Goal: Information Seeking & Learning: Learn about a topic

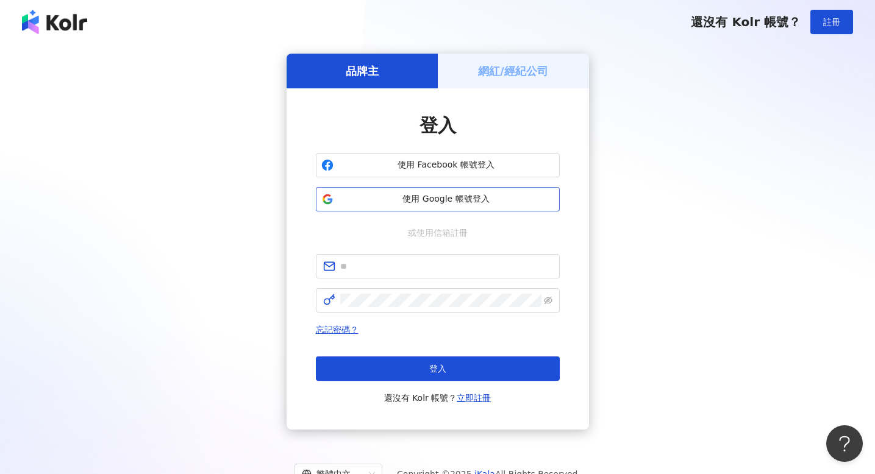
click at [394, 210] on button "使用 Google 帳號登入" at bounding box center [438, 199] width 244 height 24
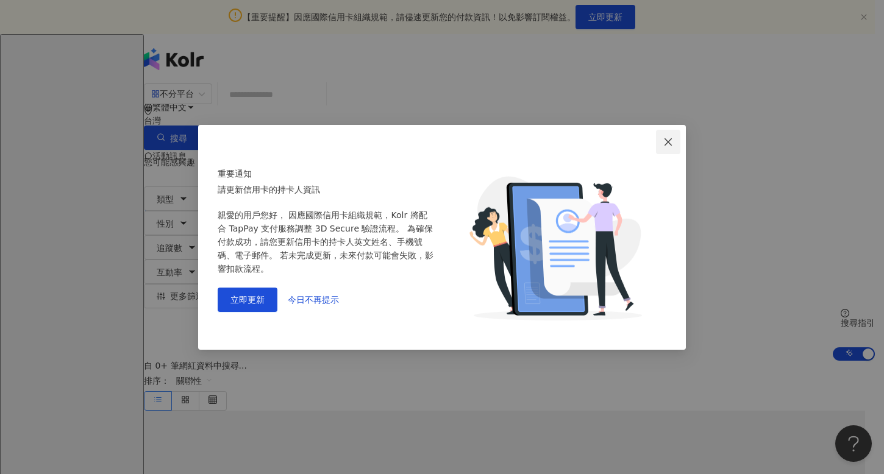
click at [670, 147] on button "Close" at bounding box center [668, 142] width 24 height 24
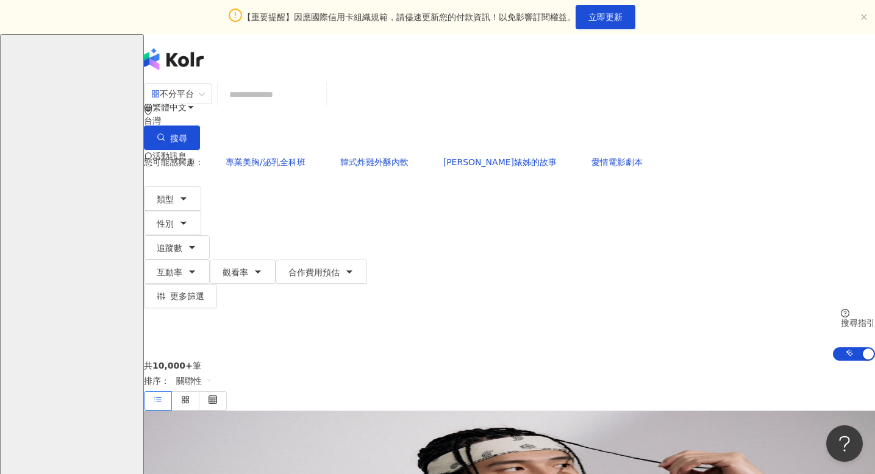
click at [159, 199] on span "E" at bounding box center [156, 205] width 5 height 13
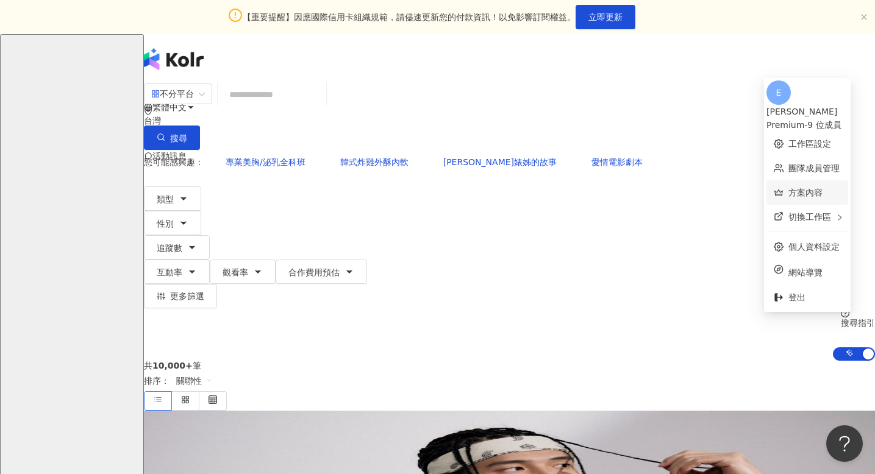
click at [794, 188] on link "方案內容" at bounding box center [805, 193] width 34 height 10
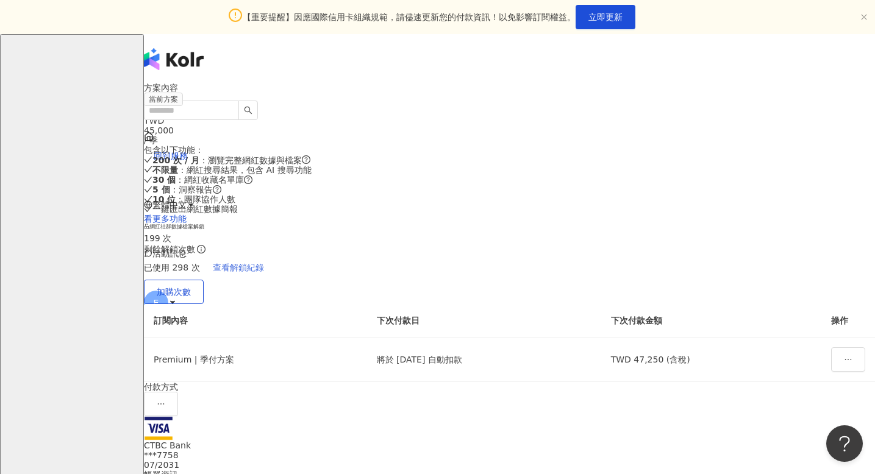
click at [264, 263] on span "查看解鎖紀錄" at bounding box center [238, 268] width 51 height 10
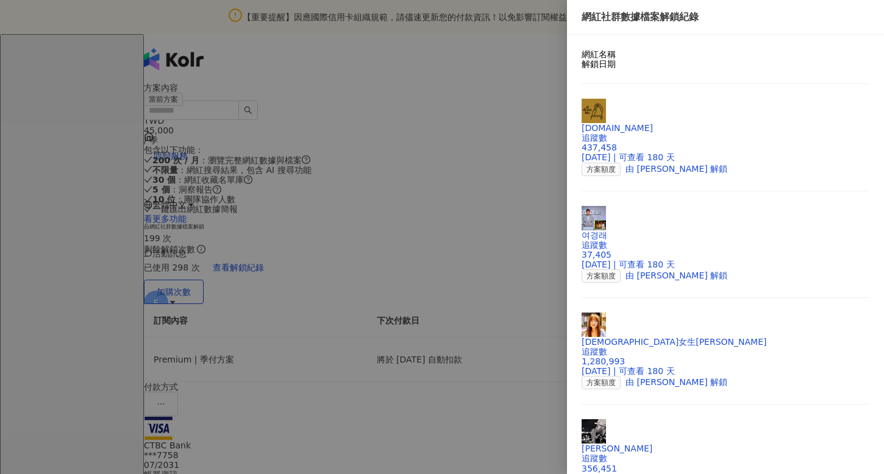
click at [521, 129] on div at bounding box center [442, 237] width 884 height 474
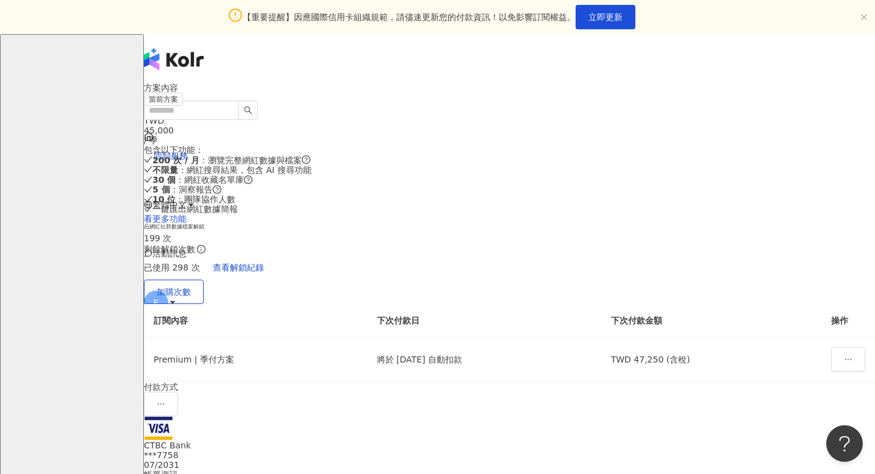
click at [521, 93] on div "方案內容" at bounding box center [509, 88] width 731 height 10
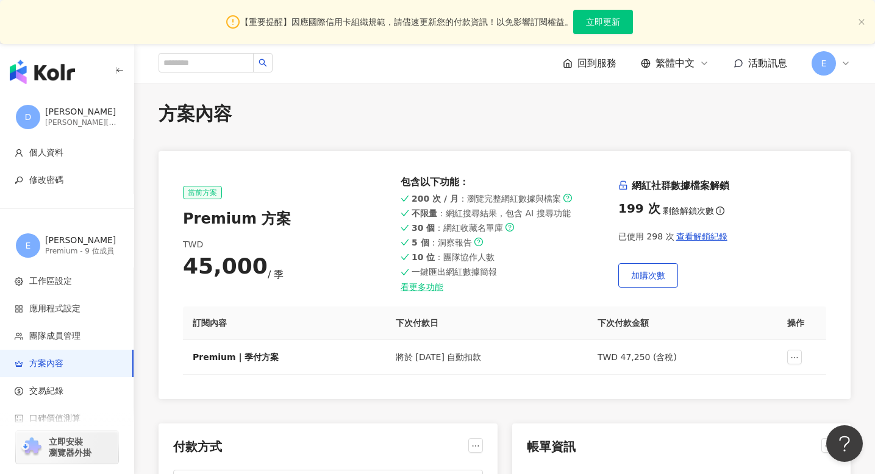
scroll to position [7, 0]
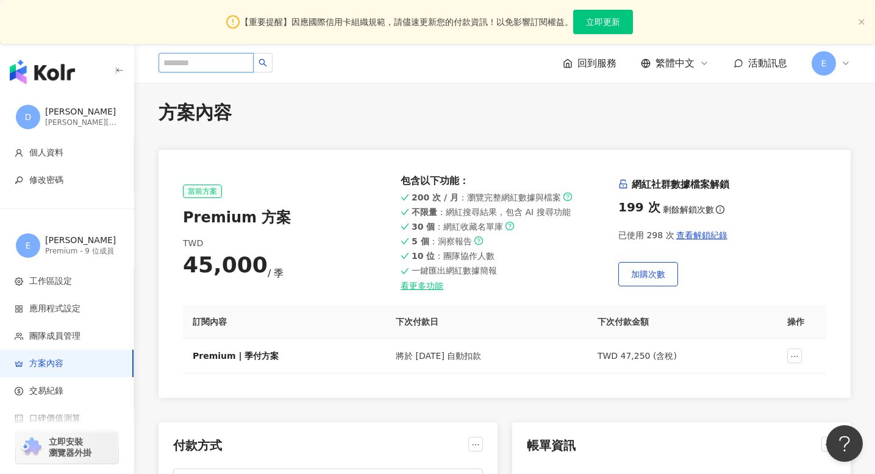
click at [199, 62] on input "search" at bounding box center [205, 63] width 95 height 20
paste input "***"
type input "***"
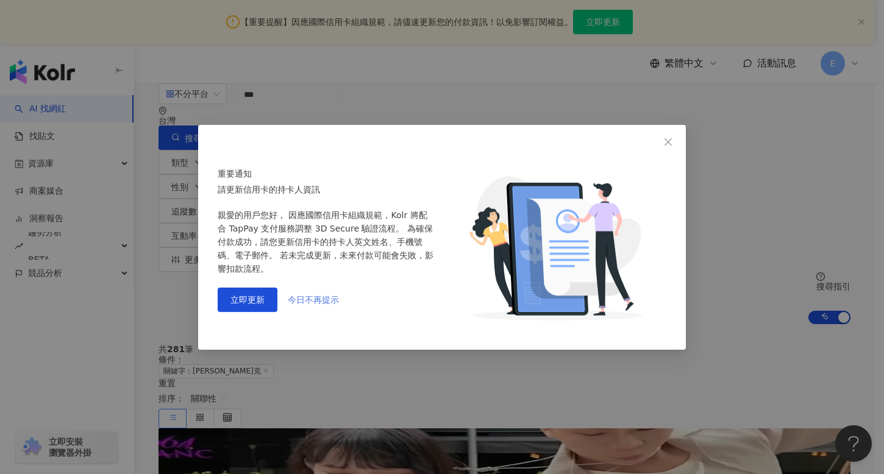
click at [316, 299] on span "今日不再提示" at bounding box center [313, 300] width 51 height 10
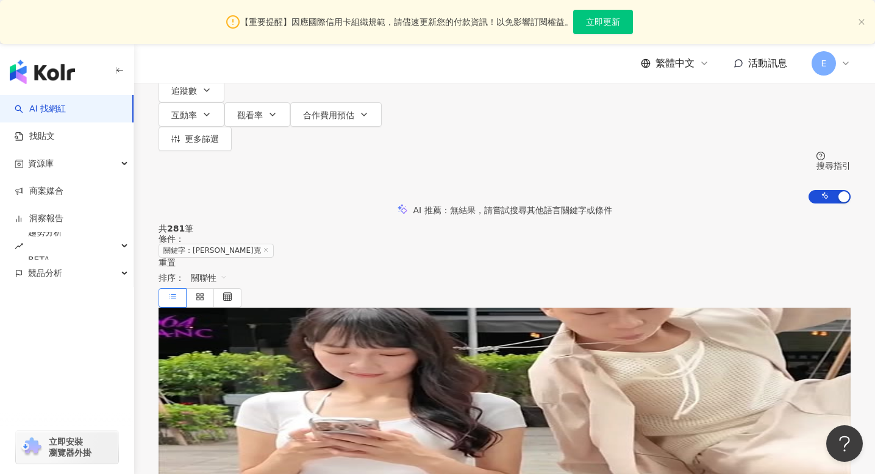
scroll to position [119, 0]
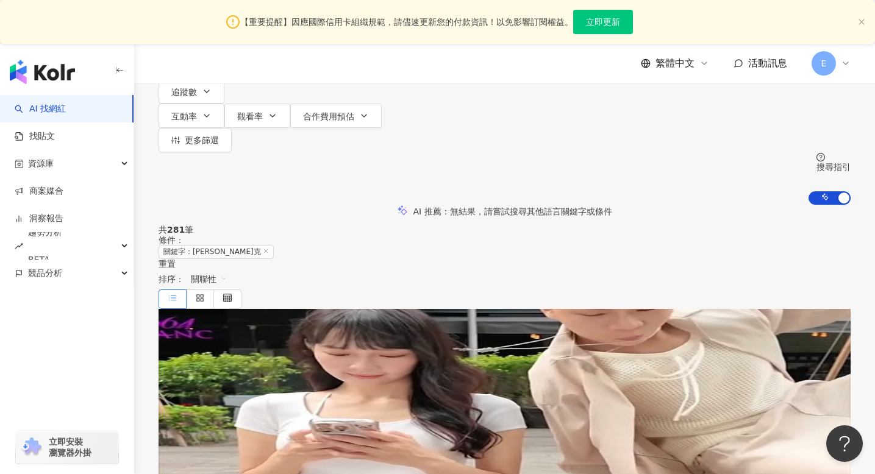
click at [501, 420] on div "總追蹤數 ： 847,077" at bounding box center [504, 425] width 692 height 10
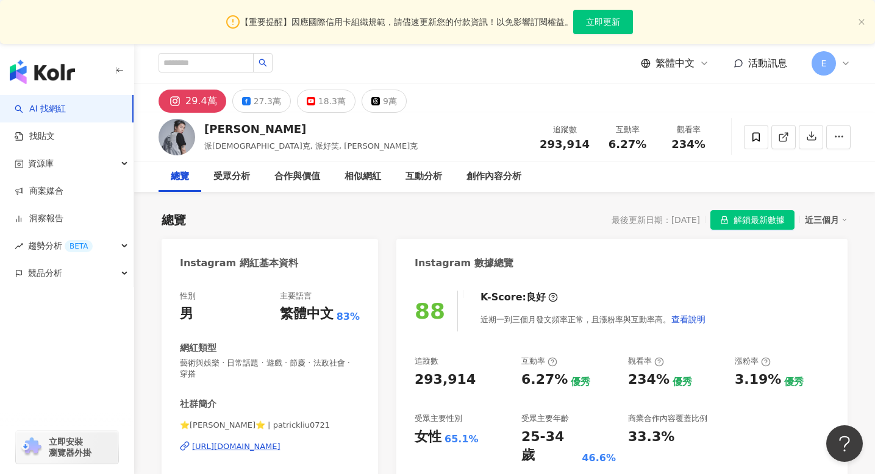
click at [215, 51] on div "繁體中文 活動訊息 E" at bounding box center [504, 63] width 692 height 39
click at [215, 56] on input "search" at bounding box center [205, 63] width 95 height 20
paste input "***"
type input "***"
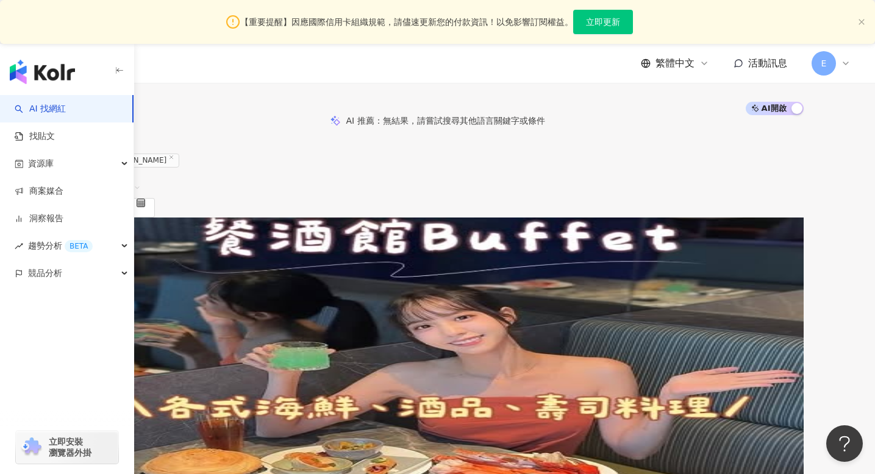
scroll to position [164, 0]
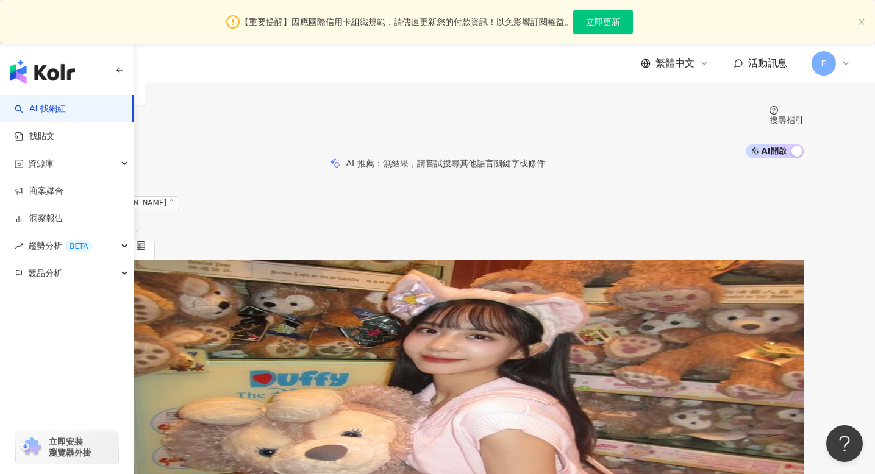
click at [521, 381] on div "名稱 ： 荳荳 何紫妍 ෆ" at bounding box center [437, 386] width 731 height 10
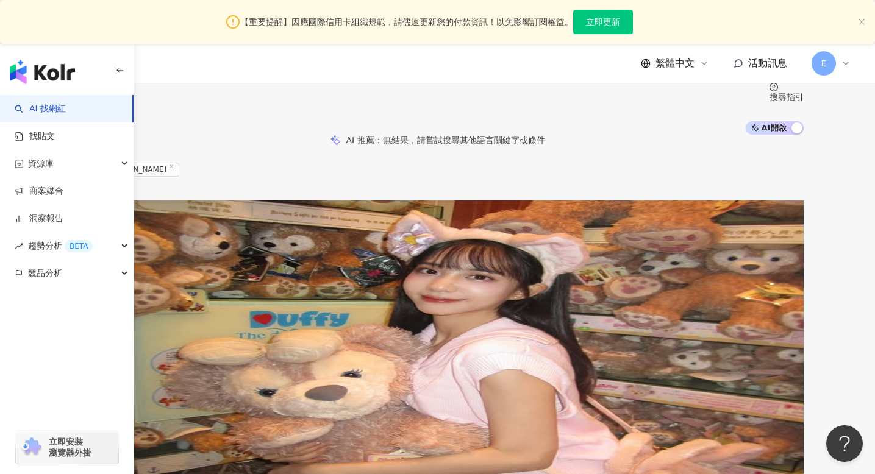
scroll to position [185, 0]
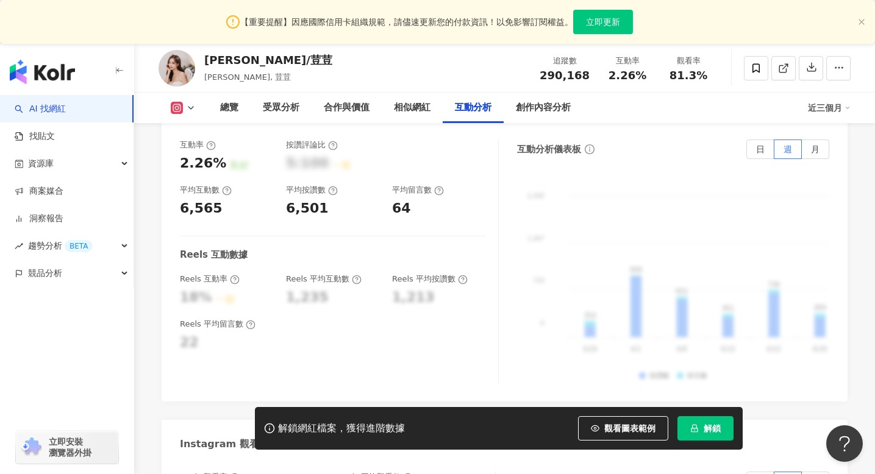
scroll to position [2475, 0]
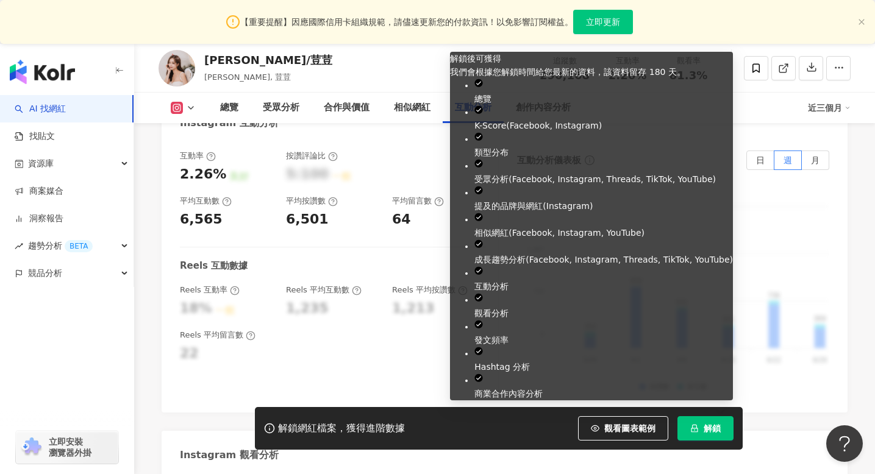
click at [699, 419] on button "解鎖" at bounding box center [705, 428] width 56 height 24
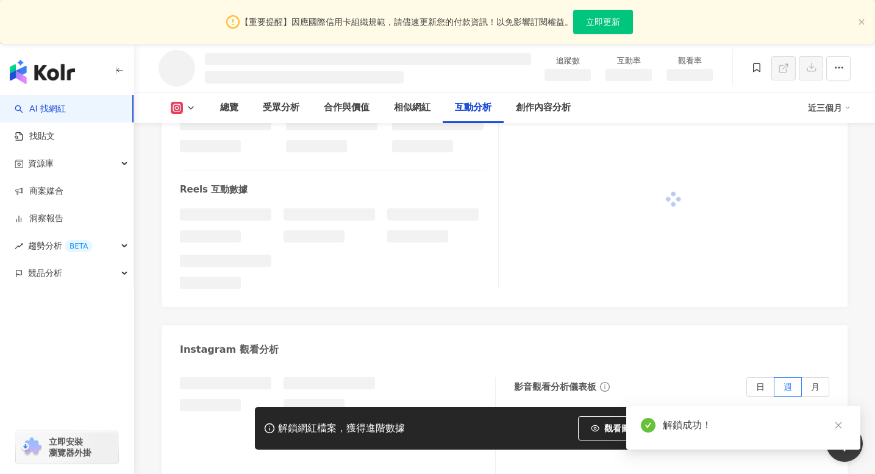
scroll to position [2219, 0]
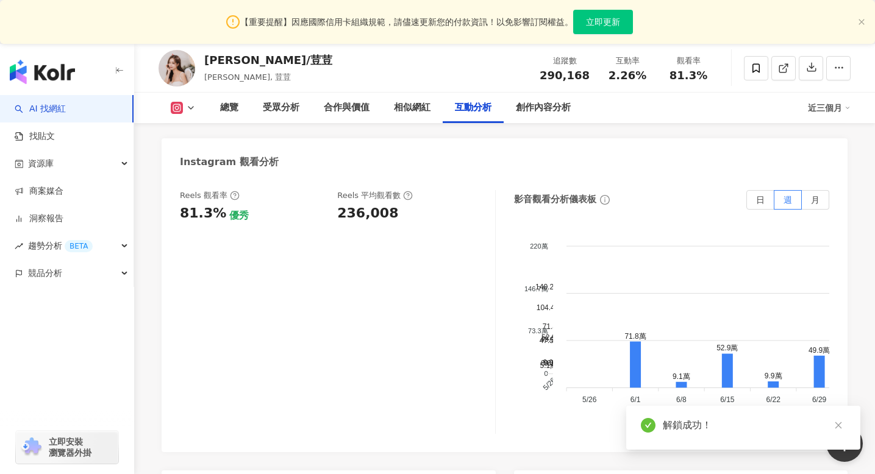
scroll to position [2476, 0]
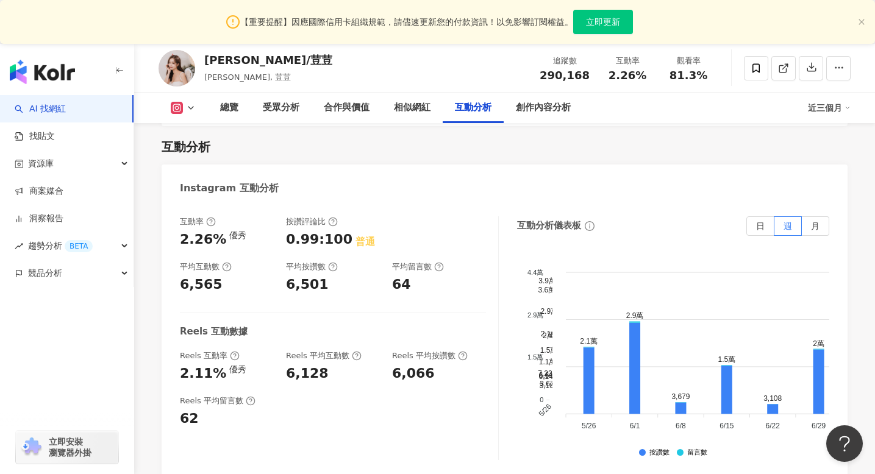
click at [325, 364] on div "6,128" at bounding box center [333, 373] width 94 height 19
drag, startPoint x: 369, startPoint y: 293, endPoint x: 265, endPoint y: 294, distance: 104.9
click at [265, 350] on div "Reels 互動率 2.11% 優秀 Reels 平均互動數 6,128 Reels 平均按讚數 6,066" at bounding box center [333, 366] width 306 height 33
click at [311, 364] on div "6,128" at bounding box center [307, 373] width 43 height 19
drag, startPoint x: 285, startPoint y: 293, endPoint x: 405, endPoint y: 290, distance: 119.5
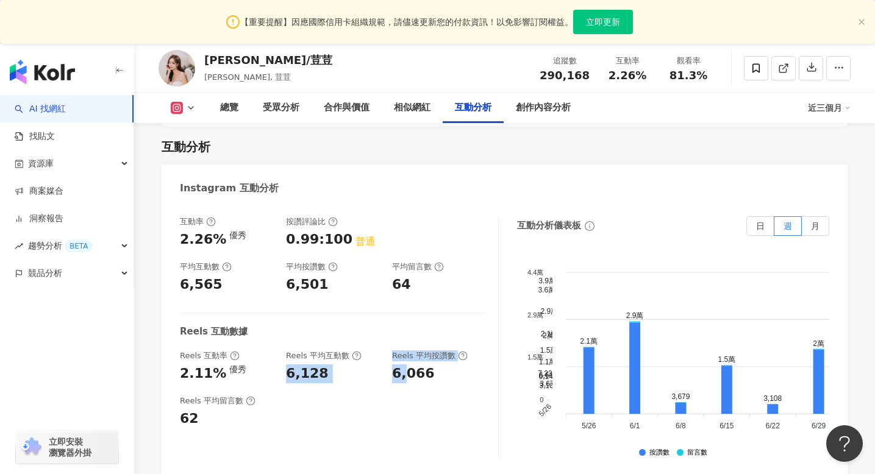
click at [405, 350] on div "Reels 互動率 2.11% 優秀 Reels 平均互動數 6,128 Reels 平均按讚數 6,066" at bounding box center [333, 366] width 306 height 33
click at [385, 350] on div "Reels 互動率 2.11% 優秀 Reels 平均互動數 6,128 Reels 平均按讚數 6,066" at bounding box center [333, 366] width 306 height 33
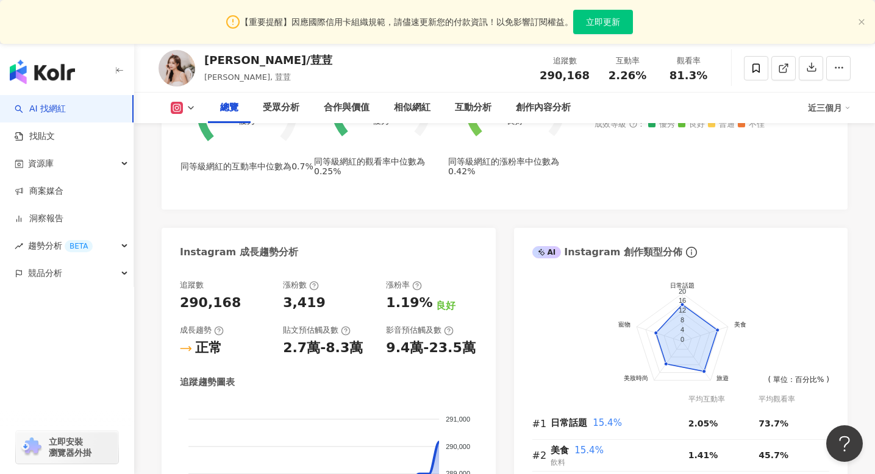
scroll to position [0, 0]
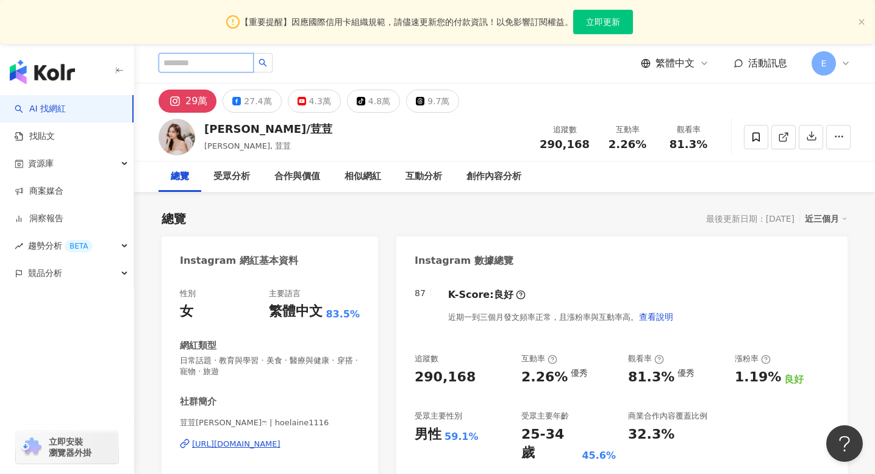
click at [233, 71] on input "search" at bounding box center [205, 63] width 95 height 20
paste input "***"
type input "***"
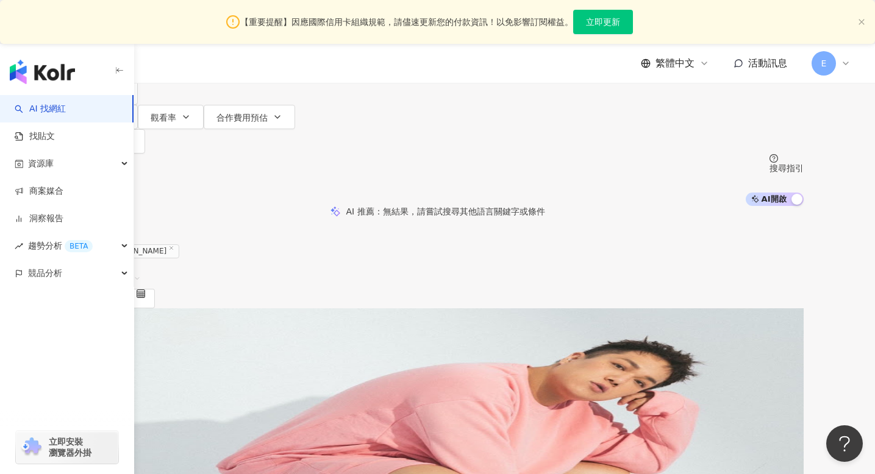
scroll to position [77, 0]
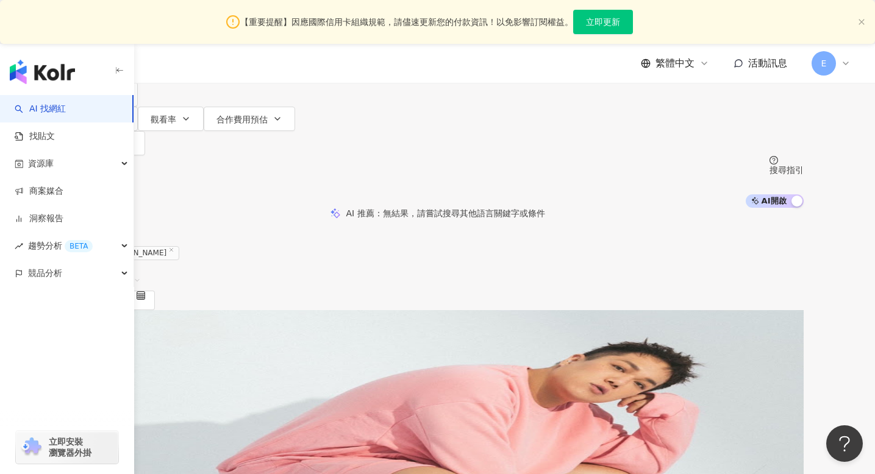
click at [556, 402] on div "關韶文 ethan_kuan_kuan" at bounding box center [437, 407] width 731 height 10
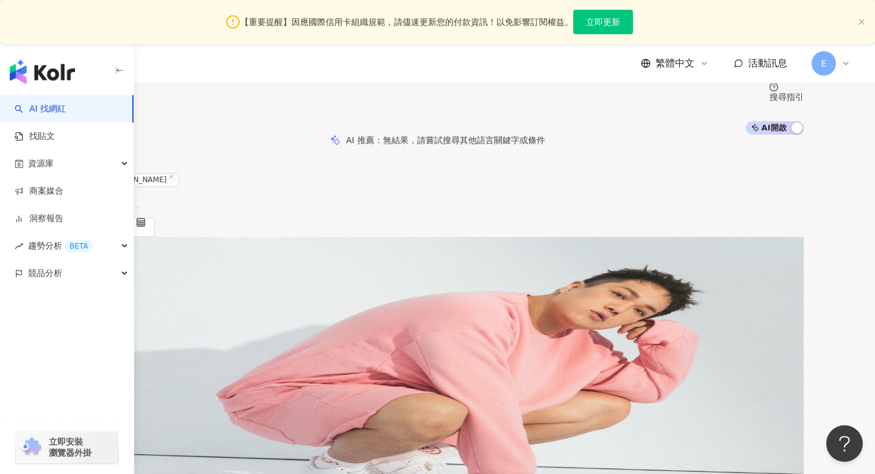
scroll to position [152, 0]
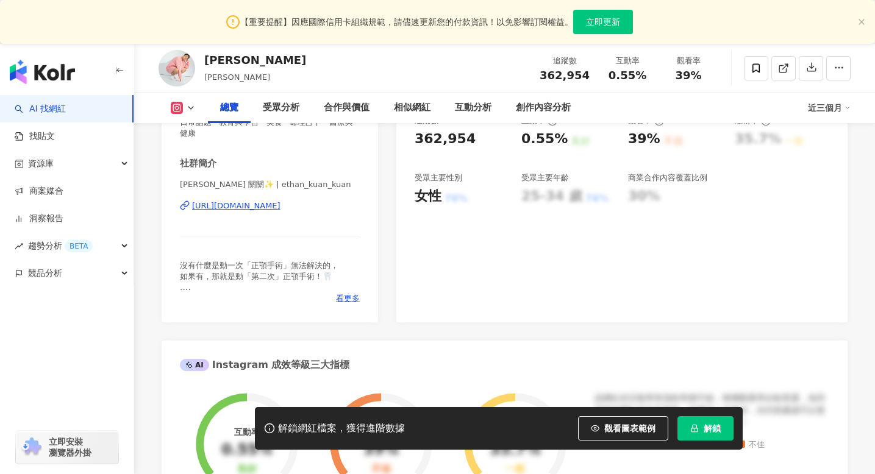
scroll to position [239, 0]
click at [696, 425] on icon "lock" at bounding box center [694, 428] width 9 height 9
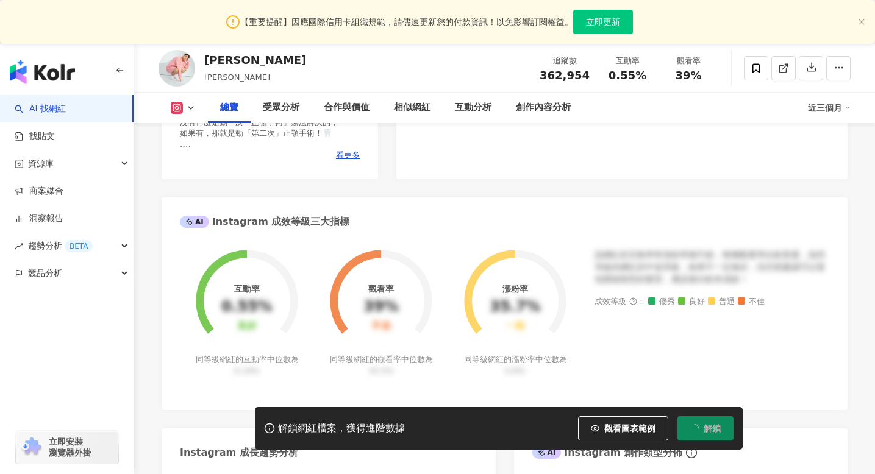
click at [712, 430] on span "解鎖" at bounding box center [711, 429] width 17 height 10
click at [858, 24] on icon "close" at bounding box center [861, 21] width 7 height 7
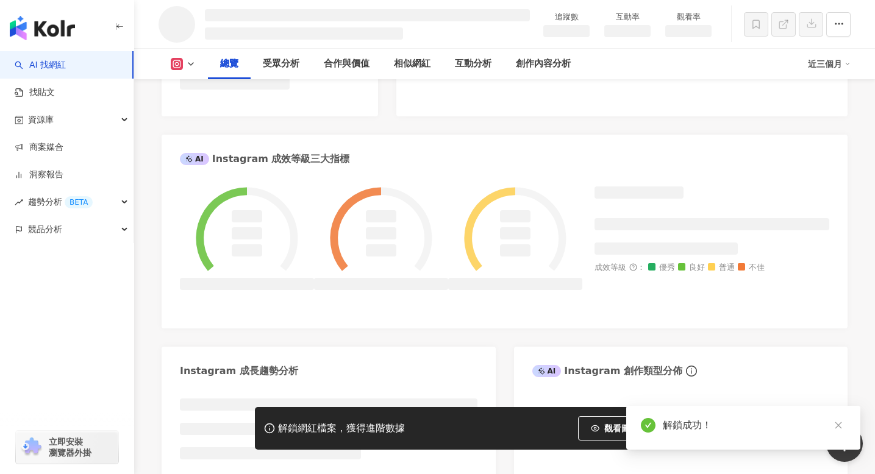
scroll to position [394, 0]
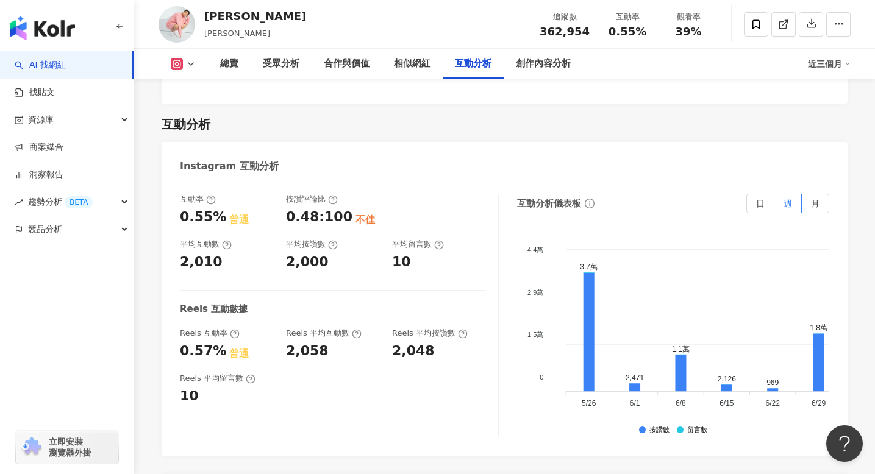
scroll to position [2378, 0]
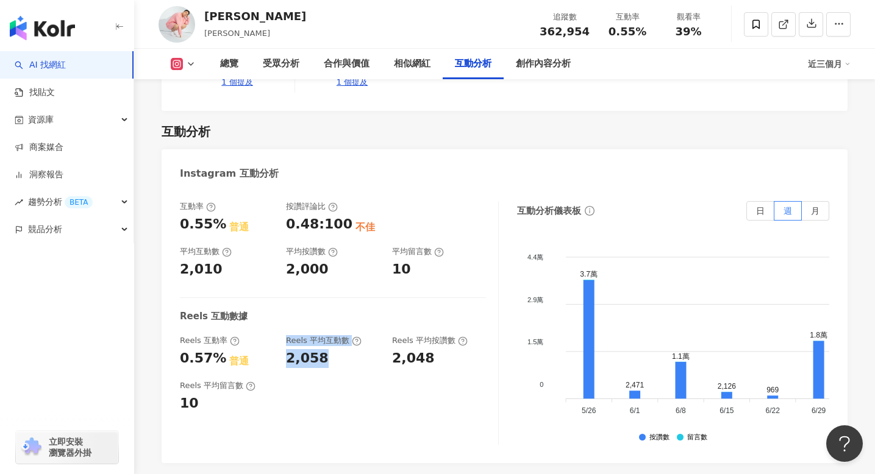
drag, startPoint x: 322, startPoint y: 324, endPoint x: 315, endPoint y: 333, distance: 12.1
click at [261, 335] on div "Reels 互動率 0.57% 普通 Reels 平均互動數 2,058 Reels 平均按讚數 2,048" at bounding box center [333, 351] width 306 height 33
click at [315, 333] on div "互動率 0.55% 普通 按讚評論比 0.48:100 不佳 平均互動數 2,010 平均按讚數 2,000 平均留言數 10 Reels 互動數據 Reel…" at bounding box center [339, 323] width 319 height 244
drag, startPoint x: 330, startPoint y: 324, endPoint x: 286, endPoint y: 324, distance: 44.5
click at [268, 335] on div "Reels 互動率 0.57% 普通 Reels 平均互動數 2,058 Reels 平均按讚數 2,048" at bounding box center [333, 351] width 306 height 33
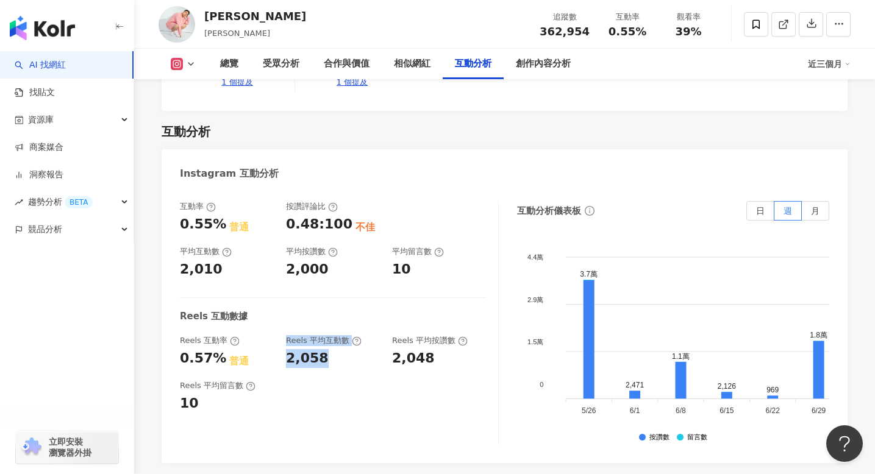
click at [286, 349] on div "2,058" at bounding box center [307, 358] width 43 height 19
drag, startPoint x: 323, startPoint y: 330, endPoint x: 286, endPoint y: 331, distance: 37.2
click at [286, 349] on div "2,058" at bounding box center [333, 358] width 94 height 19
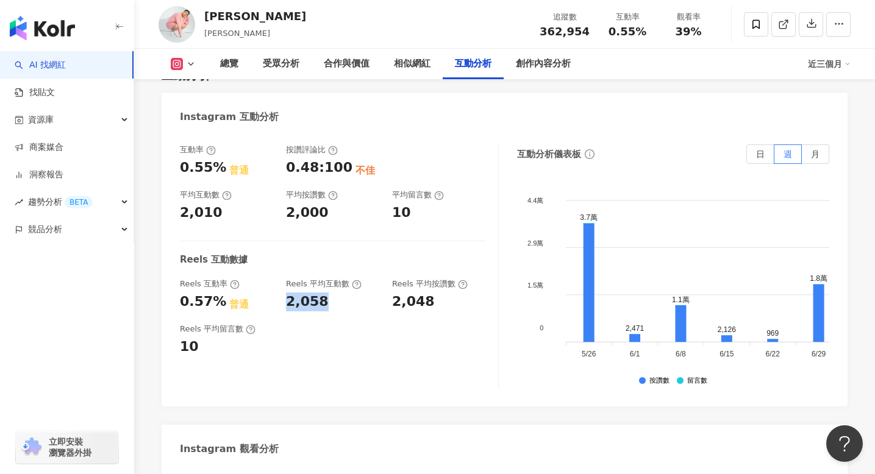
scroll to position [2410, 0]
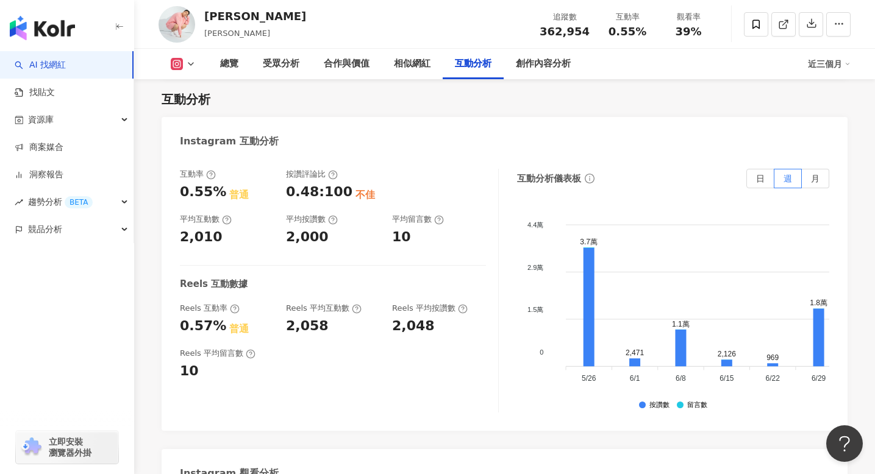
click at [213, 183] on div "0.55%" at bounding box center [203, 192] width 46 height 19
drag, startPoint x: 218, startPoint y: 155, endPoint x: 160, endPoint y: 156, distance: 57.3
